Goal: Task Accomplishment & Management: Use online tool/utility

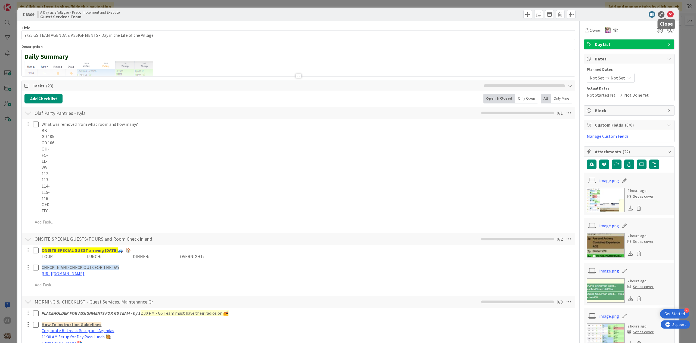
click at [667, 14] on icon at bounding box center [670, 14] width 7 height 7
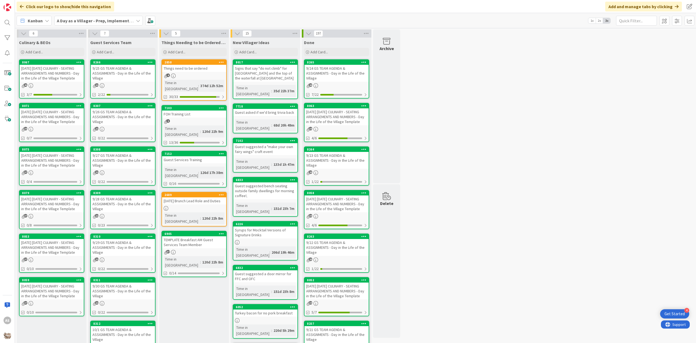
click at [140, 79] on div "9/25 GS TEAM AGENDA & ASSIGNMENTS - Day in the Life of the Village" at bounding box center [123, 73] width 64 height 17
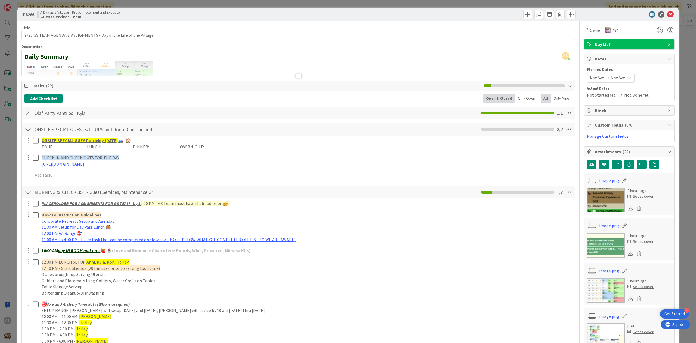
click at [29, 114] on div at bounding box center [27, 113] width 7 height 10
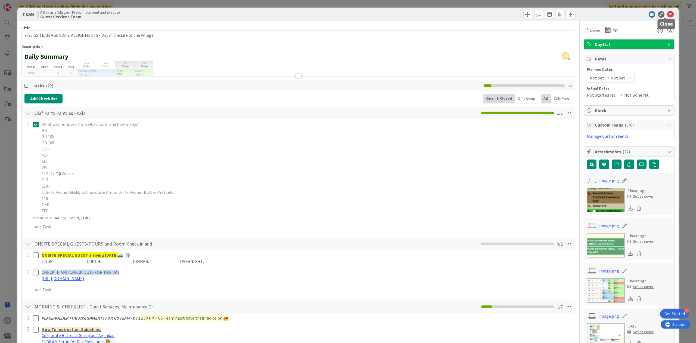
click at [667, 11] on icon at bounding box center [670, 14] width 7 height 7
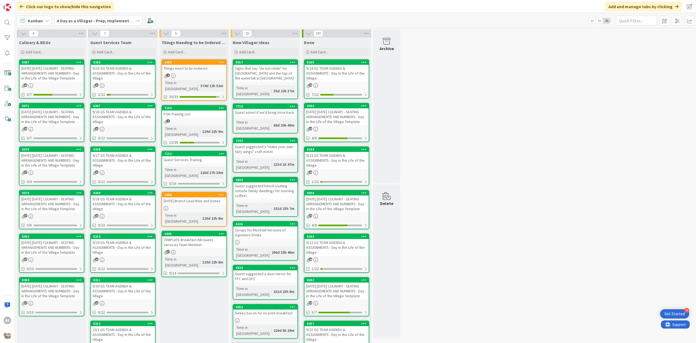
click at [210, 75] on div "4" at bounding box center [194, 75] width 64 height 5
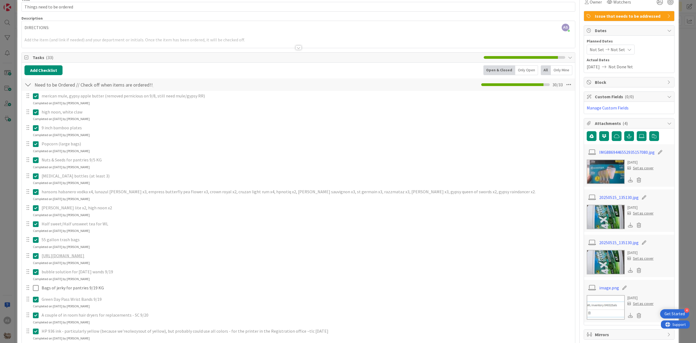
scroll to position [36, 0]
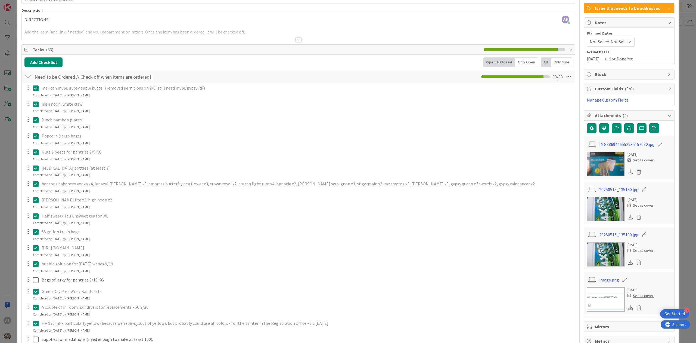
click at [35, 233] on icon at bounding box center [36, 231] width 6 height 7
click at [29, 232] on div at bounding box center [27, 231] width 7 height 8
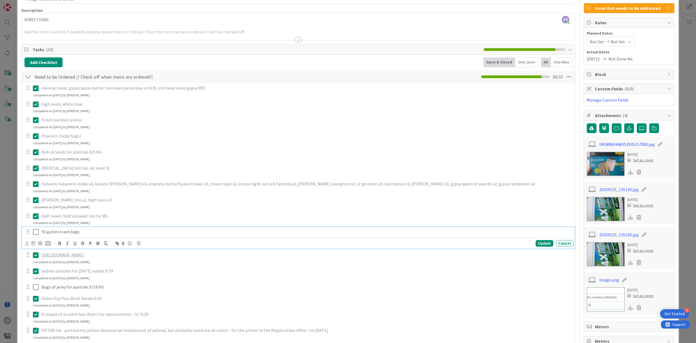
click at [49, 234] on p "55 gallon trash bags" at bounding box center [307, 231] width 530 height 6
click at [138, 243] on icon at bounding box center [138, 243] width 3 height 4
click at [147, 266] on div "Delete" at bounding box center [152, 266] width 20 height 10
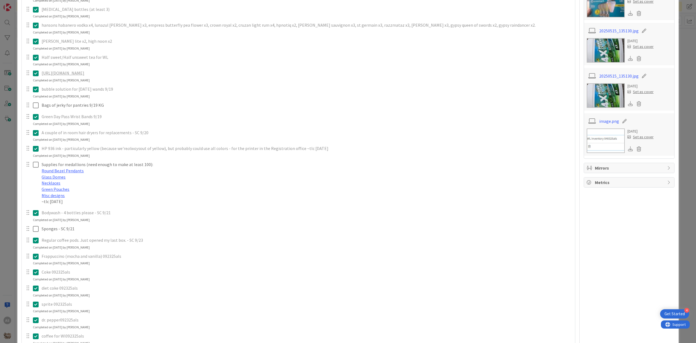
scroll to position [218, 0]
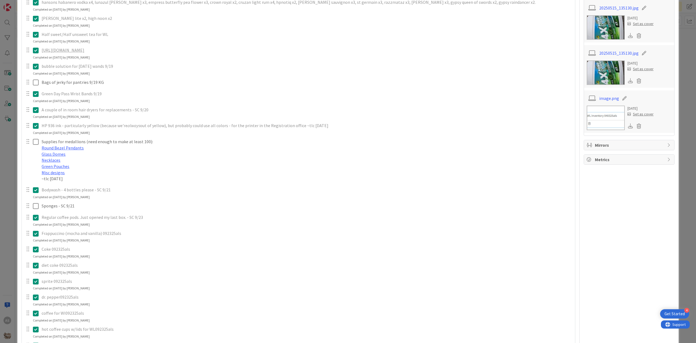
click at [35, 237] on icon at bounding box center [36, 233] width 6 height 7
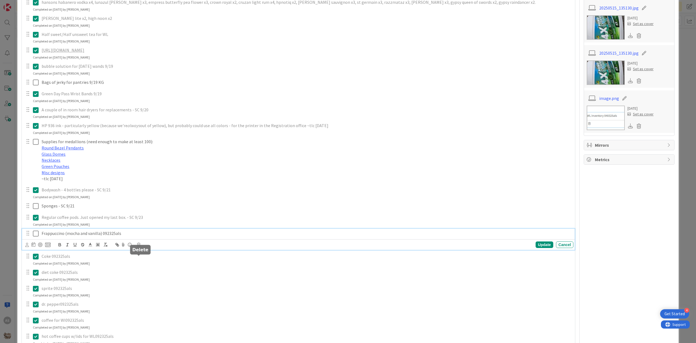
click at [137, 246] on icon at bounding box center [138, 245] width 3 height 4
click at [153, 283] on div "merican mule, gypsy apple butter (removed pernicious on 9/8, still need mule/gy…" at bounding box center [298, 172] width 548 height 541
click at [99, 236] on p "Frappuccino (mocha and vanilla) 092325als" at bounding box center [307, 233] width 530 height 6
click at [141, 248] on div "Are you sure you want to delete this task? Delete Cancel Update Cancel" at bounding box center [299, 245] width 548 height 8
click at [139, 246] on icon at bounding box center [138, 245] width 3 height 4
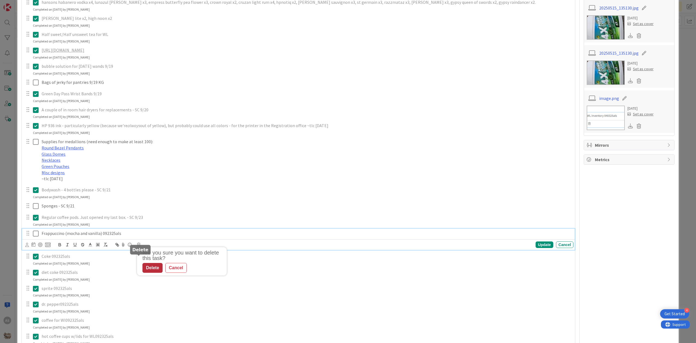
click at [156, 272] on div "Delete" at bounding box center [152, 268] width 20 height 10
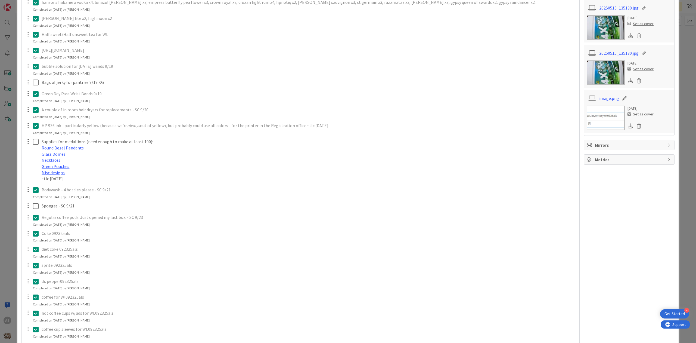
click at [36, 237] on icon at bounding box center [36, 233] width 6 height 7
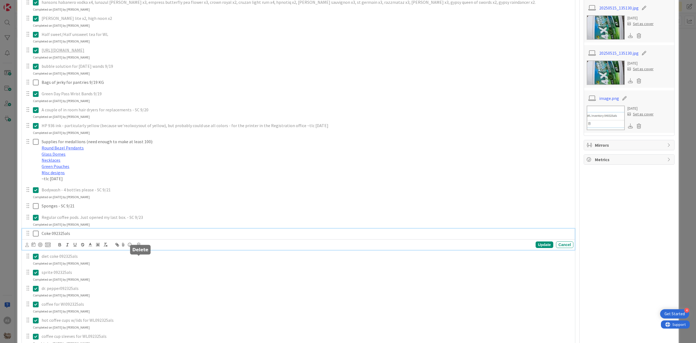
click at [136, 248] on div "Update Cancel" at bounding box center [299, 245] width 548 height 8
click at [138, 246] on icon at bounding box center [138, 245] width 3 height 4
click at [149, 280] on div "merican mule, gypsy apple butter (removed pernicious on 9/8, still need mule/gy…" at bounding box center [298, 164] width 548 height 525
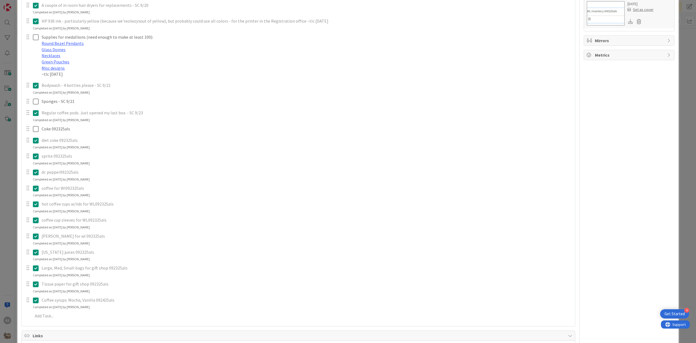
scroll to position [326, 0]
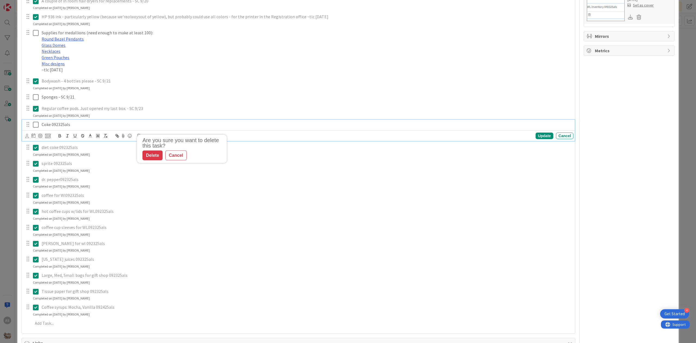
click at [65, 128] on p "Coke 092325als" at bounding box center [307, 124] width 530 height 6
click at [138, 138] on icon at bounding box center [138, 136] width 3 height 4
click at [150, 164] on div "Delete" at bounding box center [152, 159] width 20 height 10
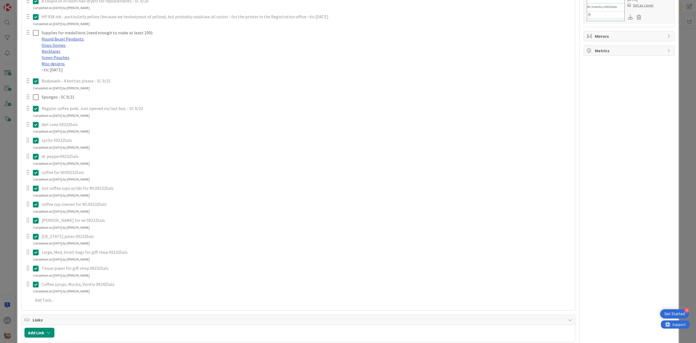
click at [36, 128] on icon at bounding box center [36, 124] width 6 height 7
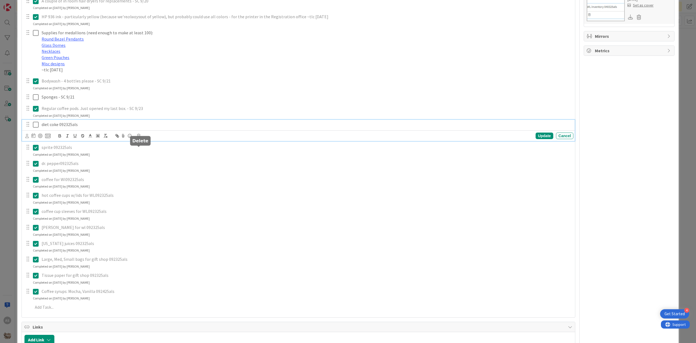
click at [139, 138] on icon at bounding box center [138, 136] width 3 height 4
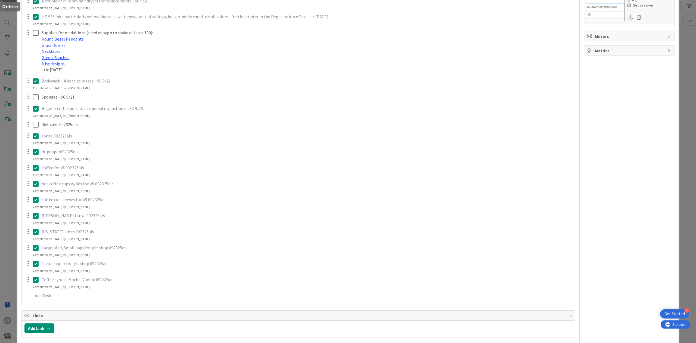
drag, startPoint x: 159, startPoint y: 169, endPoint x: 156, endPoint y: 170, distance: 3.3
click at [158, 169] on div "merican mule, gypsy apple butter (removed pernicious on 9/8, still need mule/gy…" at bounding box center [298, 47] width 548 height 509
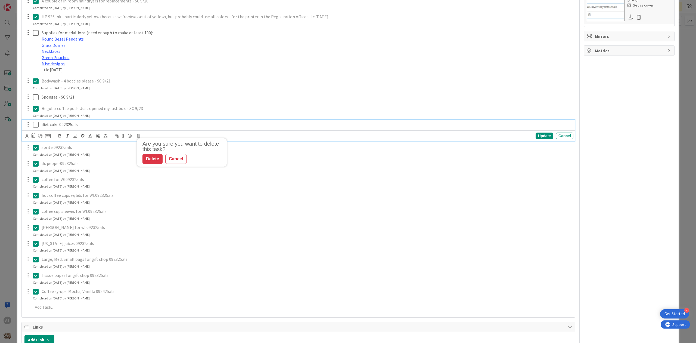
click at [74, 129] on div "diet coke 092325als" at bounding box center [306, 125] width 534 height 10
click at [138, 138] on icon at bounding box center [138, 136] width 3 height 4
click at [158, 164] on div "Delete" at bounding box center [152, 159] width 20 height 10
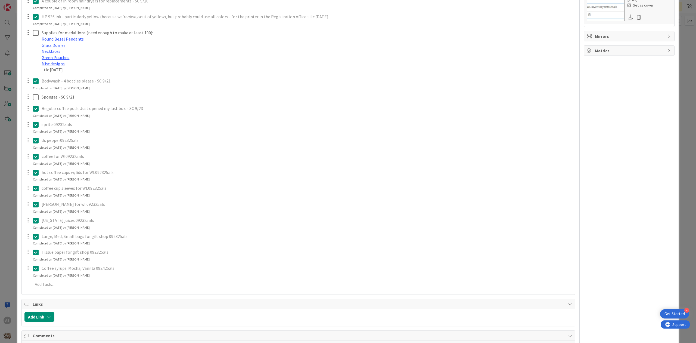
click at [34, 128] on icon at bounding box center [36, 124] width 6 height 7
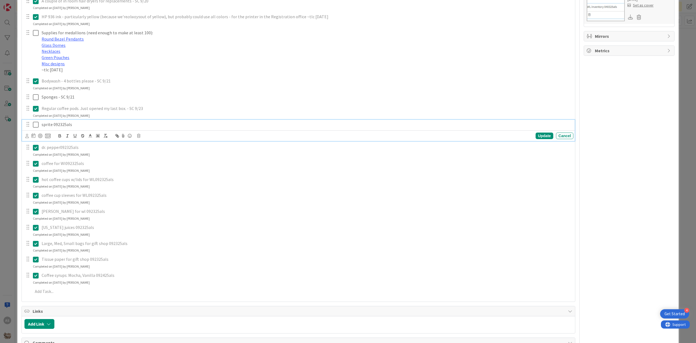
click at [138, 139] on div "Update Cancel" at bounding box center [299, 136] width 548 height 8
click at [139, 138] on icon at bounding box center [138, 136] width 3 height 4
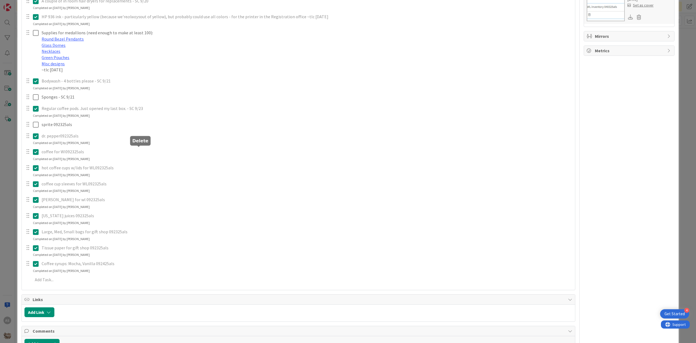
click at [150, 170] on div "merican mule, gypsy apple butter (removed pernicious on 9/8, still need mule/gy…" at bounding box center [298, 39] width 548 height 493
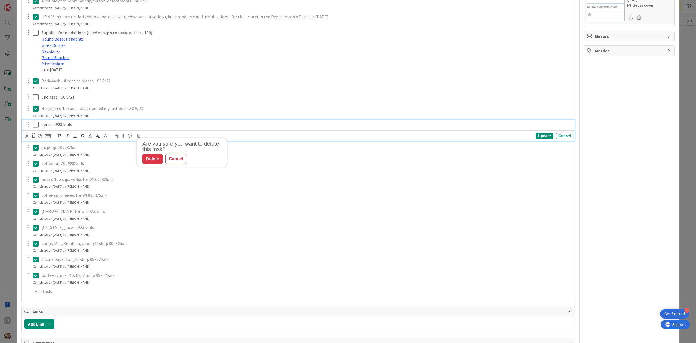
click at [70, 128] on p "sprite 092325als" at bounding box center [307, 124] width 530 height 6
click at [138, 138] on icon at bounding box center [138, 136] width 3 height 4
click at [151, 164] on div "Delete" at bounding box center [152, 159] width 20 height 10
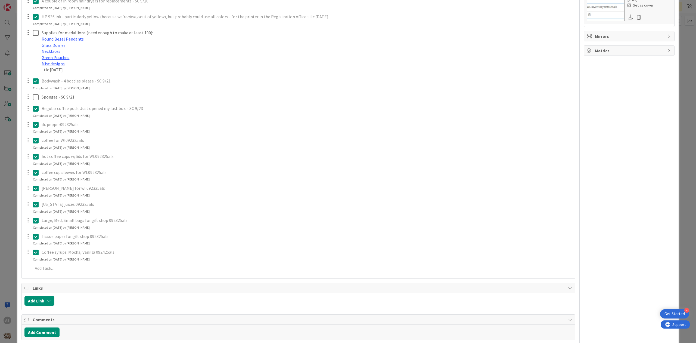
click at [38, 128] on icon at bounding box center [36, 124] width 6 height 7
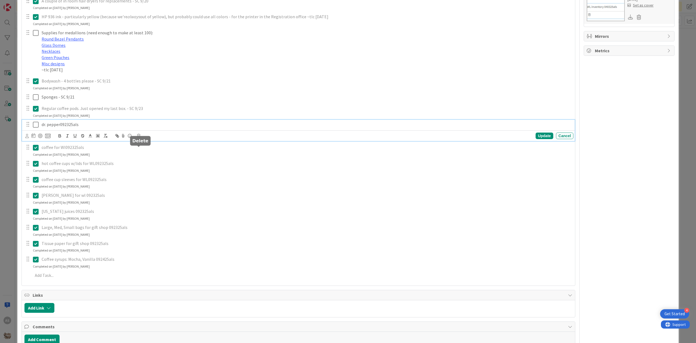
click at [139, 138] on icon at bounding box center [138, 136] width 3 height 4
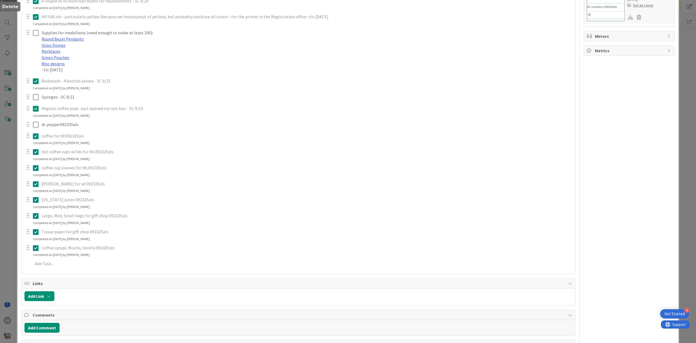
click at [147, 173] on div "merican mule, gypsy apple butter (removed pernicious on 9/8, still need mule/gy…" at bounding box center [298, 31] width 548 height 477
drag, startPoint x: 83, startPoint y: 143, endPoint x: 83, endPoint y: 137, distance: 5.7
click at [83, 142] on div "merican mule, gypsy apple butter (removed pernicious on 9/8, still need mule/gy…" at bounding box center [298, 31] width 548 height 477
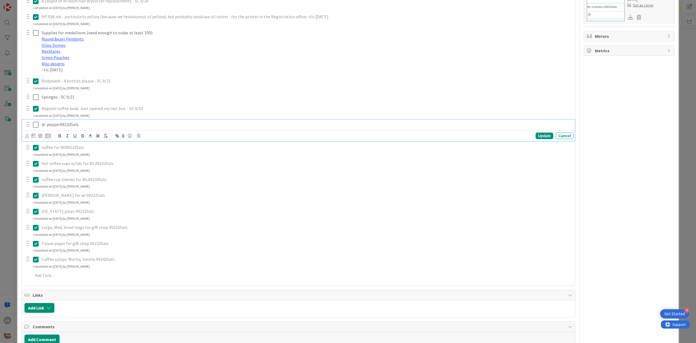
click at [83, 128] on p "dr. pepper092325als" at bounding box center [307, 124] width 530 height 6
click at [139, 138] on icon at bounding box center [138, 136] width 3 height 4
click at [147, 164] on div "Delete" at bounding box center [152, 159] width 20 height 10
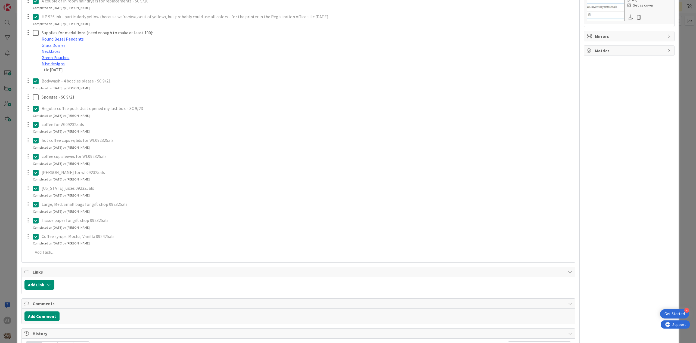
click at [35, 191] on icon at bounding box center [36, 188] width 6 height 7
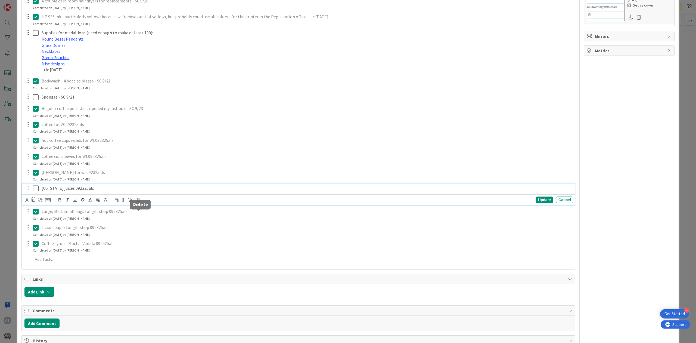
click at [136, 203] on div "Update Cancel" at bounding box center [299, 200] width 548 height 8
click at [140, 203] on div "Update Cancel" at bounding box center [299, 200] width 548 height 8
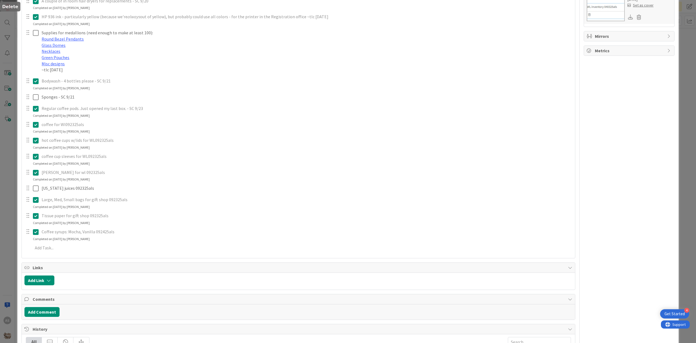
click at [138, 210] on body "4 Get Started AS Click our logo to show/hide this navigation Add and manage tab…" at bounding box center [348, 171] width 696 height 343
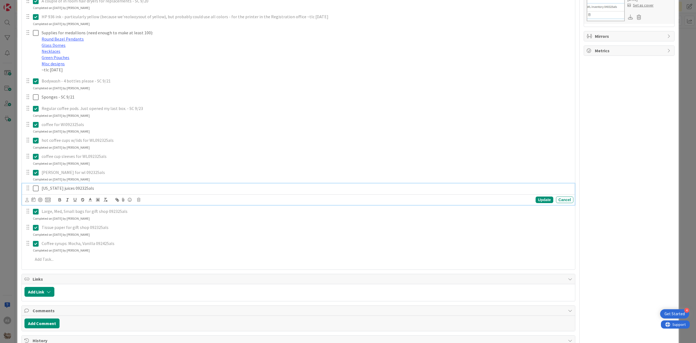
click at [59, 191] on p "[US_STATE] juices 092325als" at bounding box center [307, 188] width 530 height 6
click at [138, 201] on icon at bounding box center [138, 200] width 3 height 4
click at [147, 228] on div "Delete" at bounding box center [152, 223] width 20 height 10
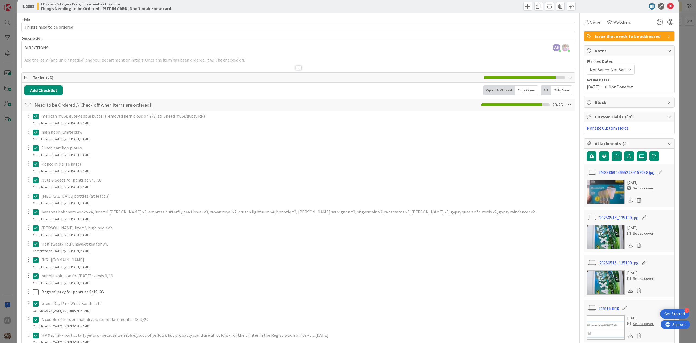
scroll to position [0, 0]
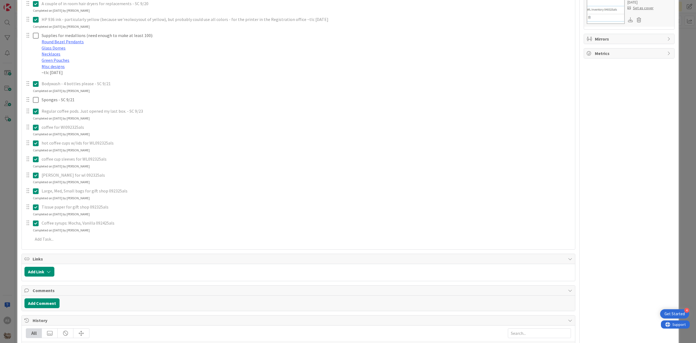
scroll to position [326, 0]
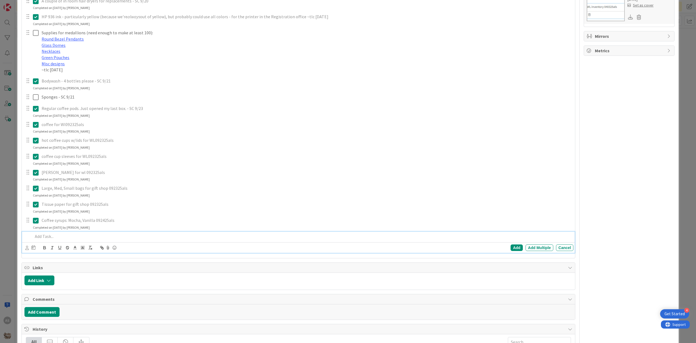
click at [62, 239] on p at bounding box center [302, 236] width 538 height 6
click at [511, 251] on div "Add" at bounding box center [517, 247] width 12 height 7
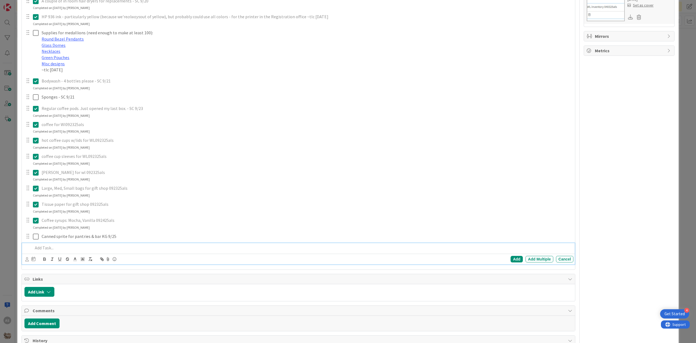
click at [58, 251] on p at bounding box center [302, 247] width 538 height 6
click at [512, 262] on div "Add" at bounding box center [517, 259] width 12 height 7
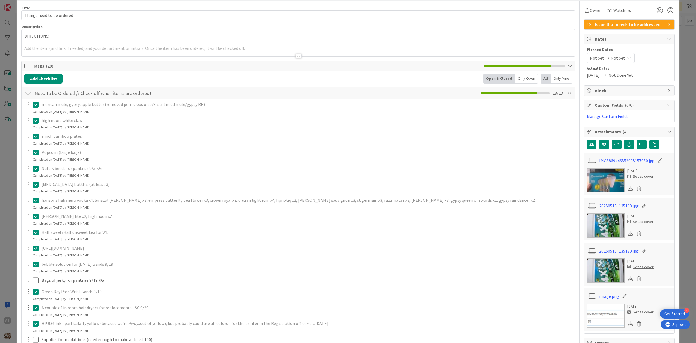
scroll to position [0, 0]
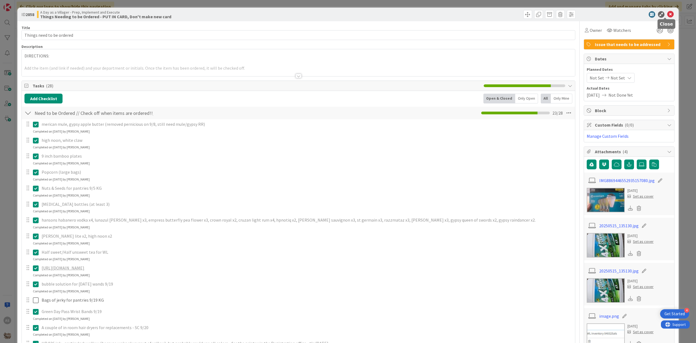
click at [667, 15] on icon at bounding box center [670, 14] width 7 height 7
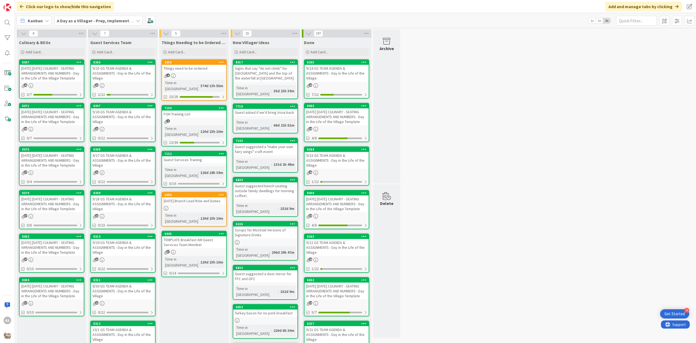
click at [134, 67] on div "9/25 GS TEAM AGENDA & ASSIGNMENTS - Day in the Life of the Village" at bounding box center [123, 73] width 64 height 17
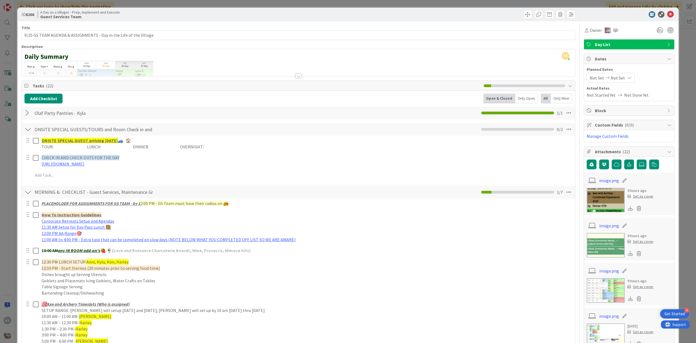
click at [32, 113] on div "Olaf Party Pantries - Kyla Checklist Name 26 / 64 Olaf Party Pantries - Kyla 1 …" at bounding box center [298, 113] width 553 height 13
click at [27, 111] on div at bounding box center [27, 113] width 7 height 10
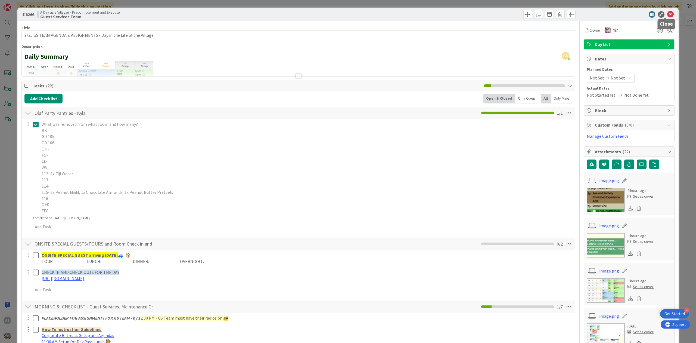
click at [667, 15] on icon at bounding box center [670, 14] width 7 height 7
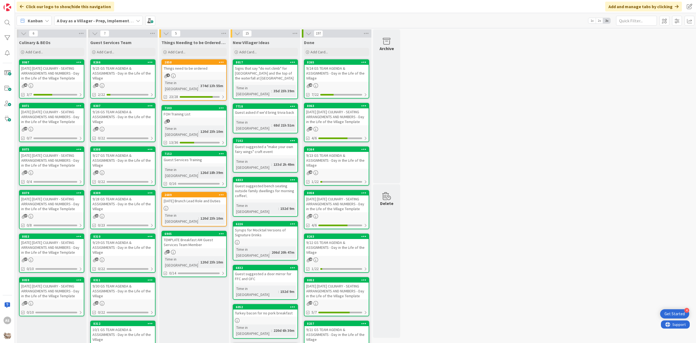
click at [196, 69] on div "Things need to be ordered" at bounding box center [194, 68] width 64 height 7
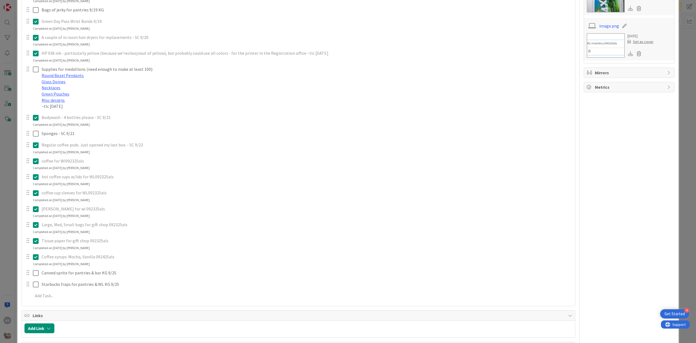
click at [27, 276] on div at bounding box center [27, 272] width 7 height 8
click at [95, 277] on div "Canned sprite for pantries & bar KG 9/25" at bounding box center [306, 273] width 534 height 10
click at [139, 288] on div "Update Cancel" at bounding box center [299, 284] width 548 height 8
click at [138, 286] on icon at bounding box center [138, 284] width 3 height 4
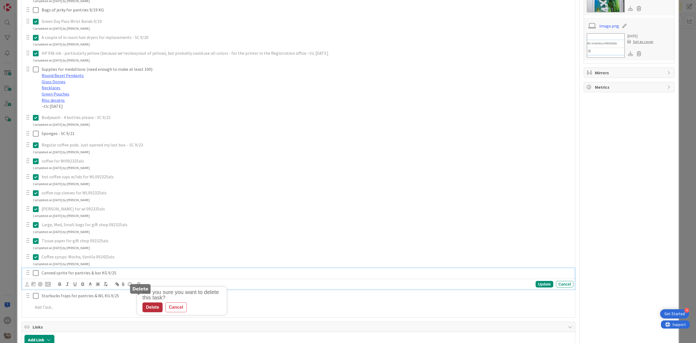
click at [152, 312] on div "Delete" at bounding box center [152, 307] width 20 height 10
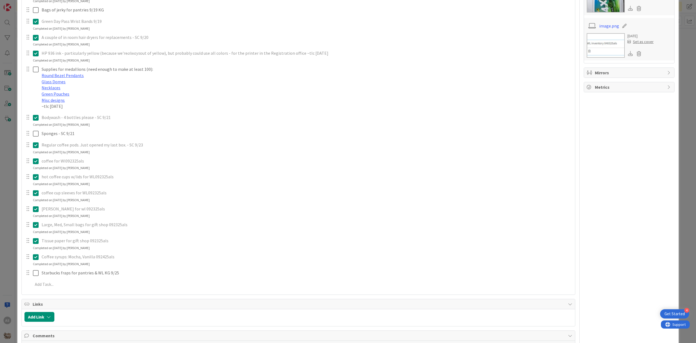
click at [84, 180] on p "hot coffee cups w/lids for WL092325als" at bounding box center [307, 176] width 530 height 6
click at [74, 244] on p "Tissue paper for gift shop 092325als" at bounding box center [307, 240] width 530 height 6
